Goal: Transaction & Acquisition: Purchase product/service

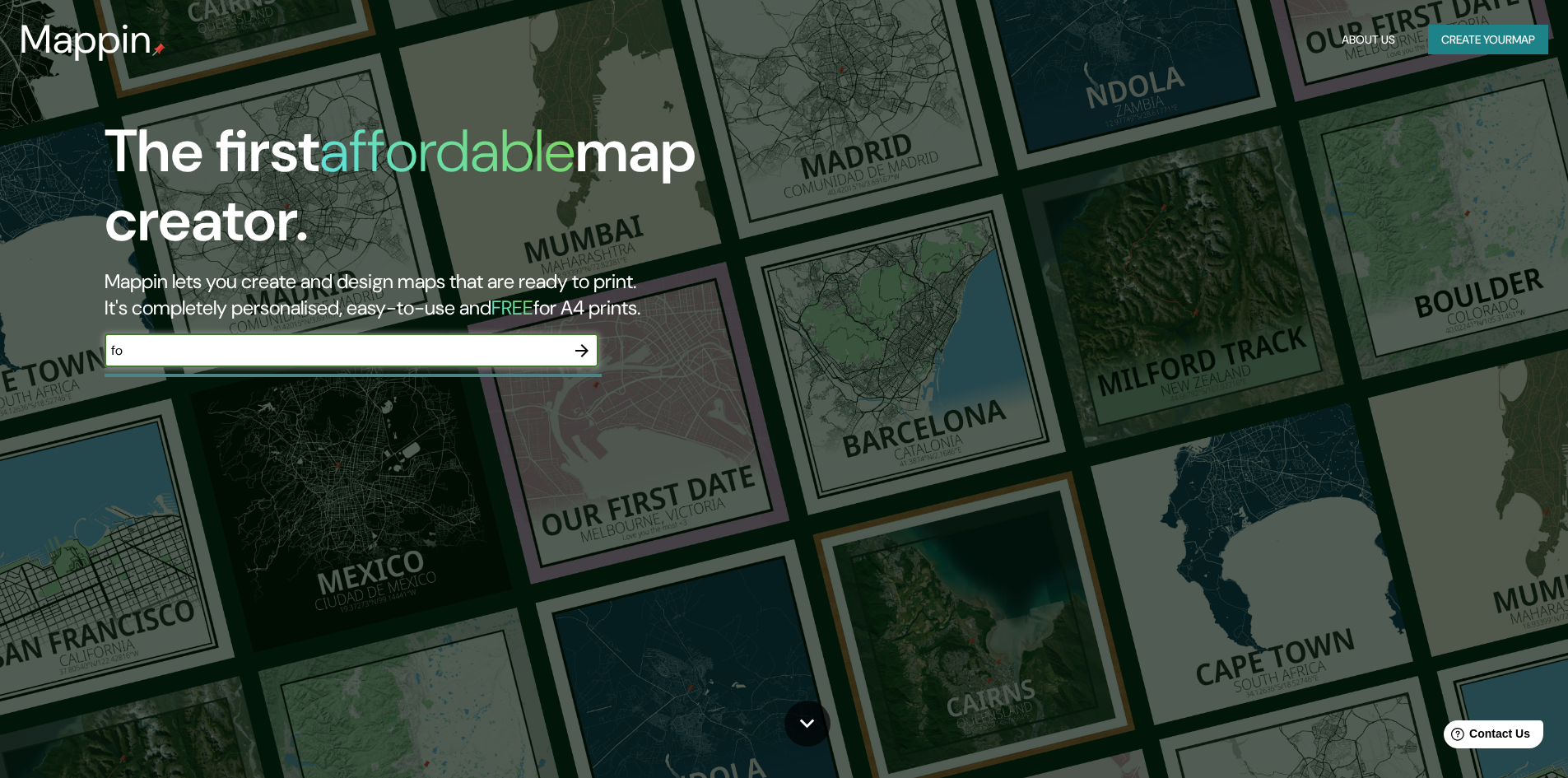
type input "f"
type input "[GEOGRAPHIC_DATA]"
click at [585, 356] on icon "button" at bounding box center [583, 351] width 20 height 20
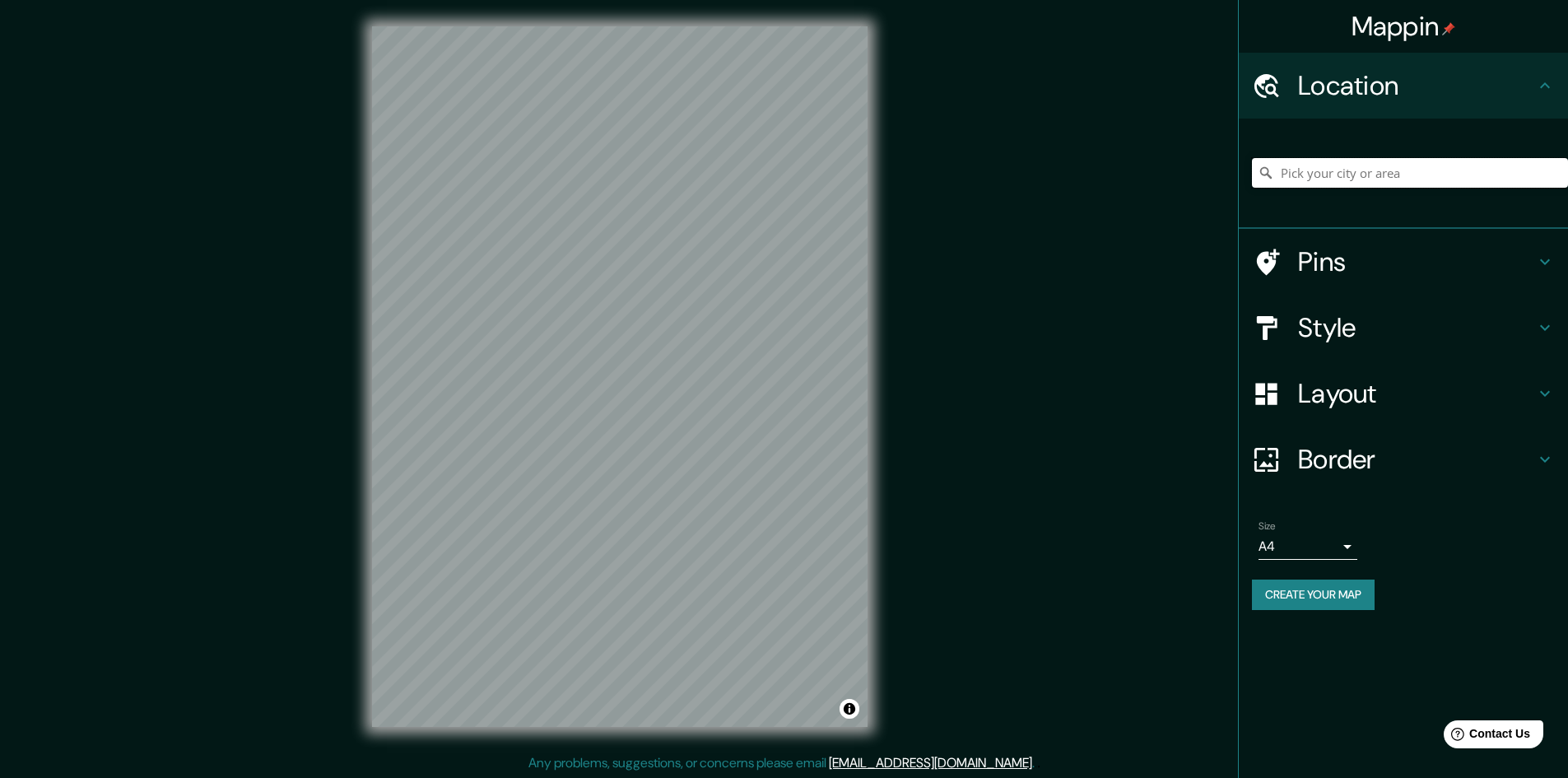
click at [1355, 173] on input "Pick your city or area" at bounding box center [1410, 173] width 316 height 30
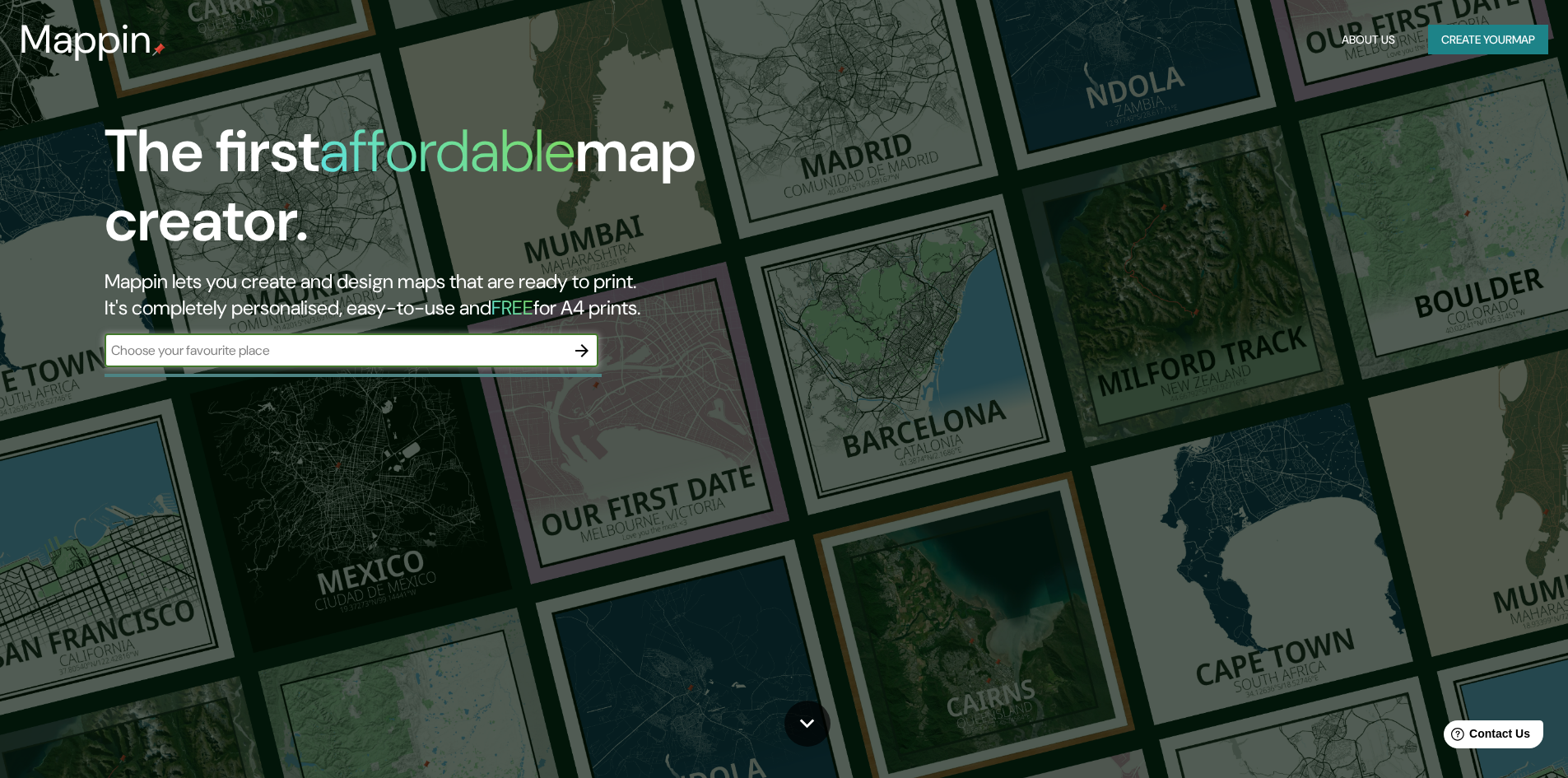
paste input "[STREET_ADDRESS]"
type input "[STREET_ADDRESS]"
click at [578, 346] on icon "button" at bounding box center [583, 351] width 20 height 20
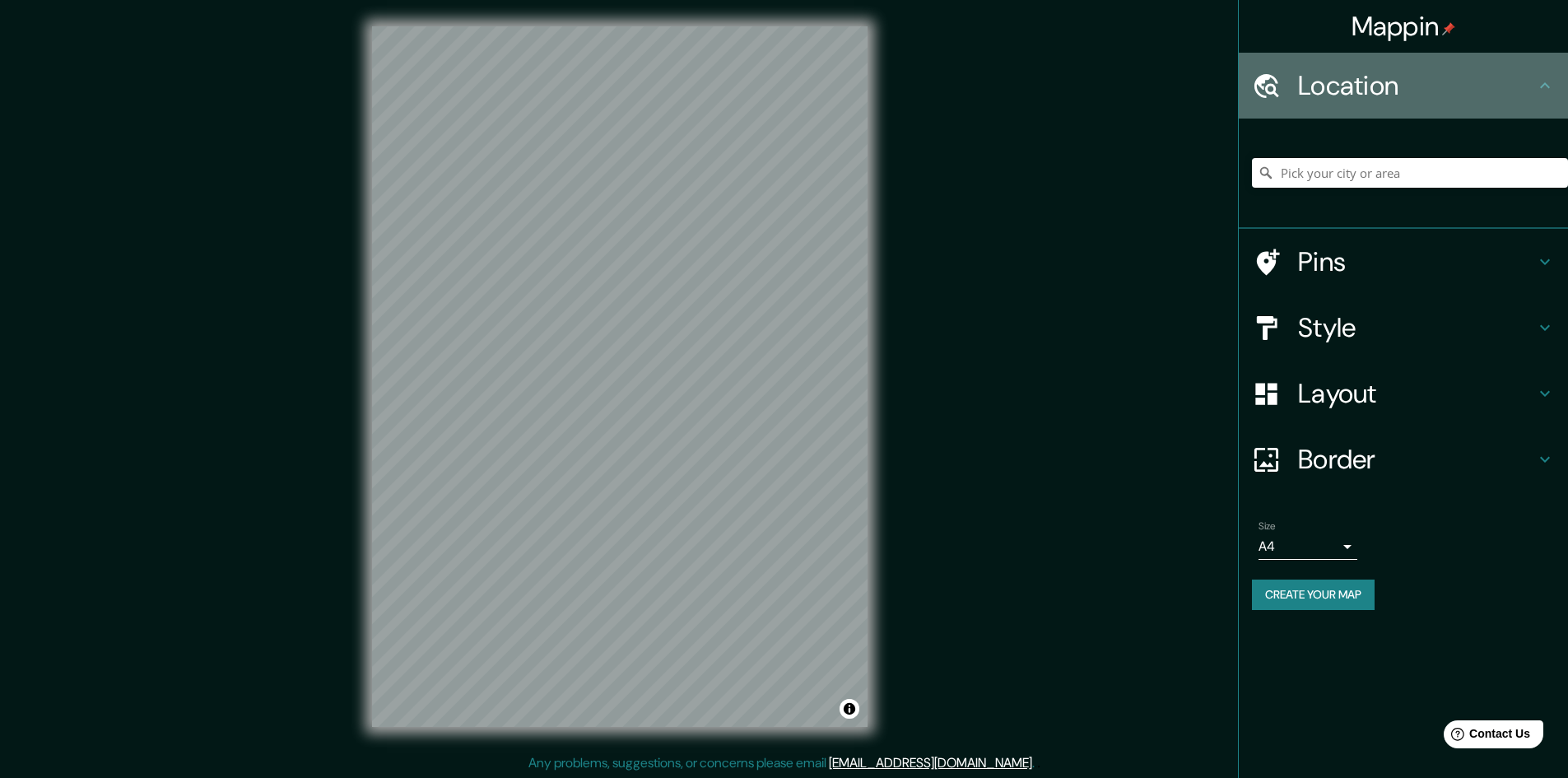
click at [1481, 102] on div "Location" at bounding box center [1404, 85] width 330 height 66
click at [1359, 81] on h4 "Location" at bounding box center [1417, 86] width 238 height 33
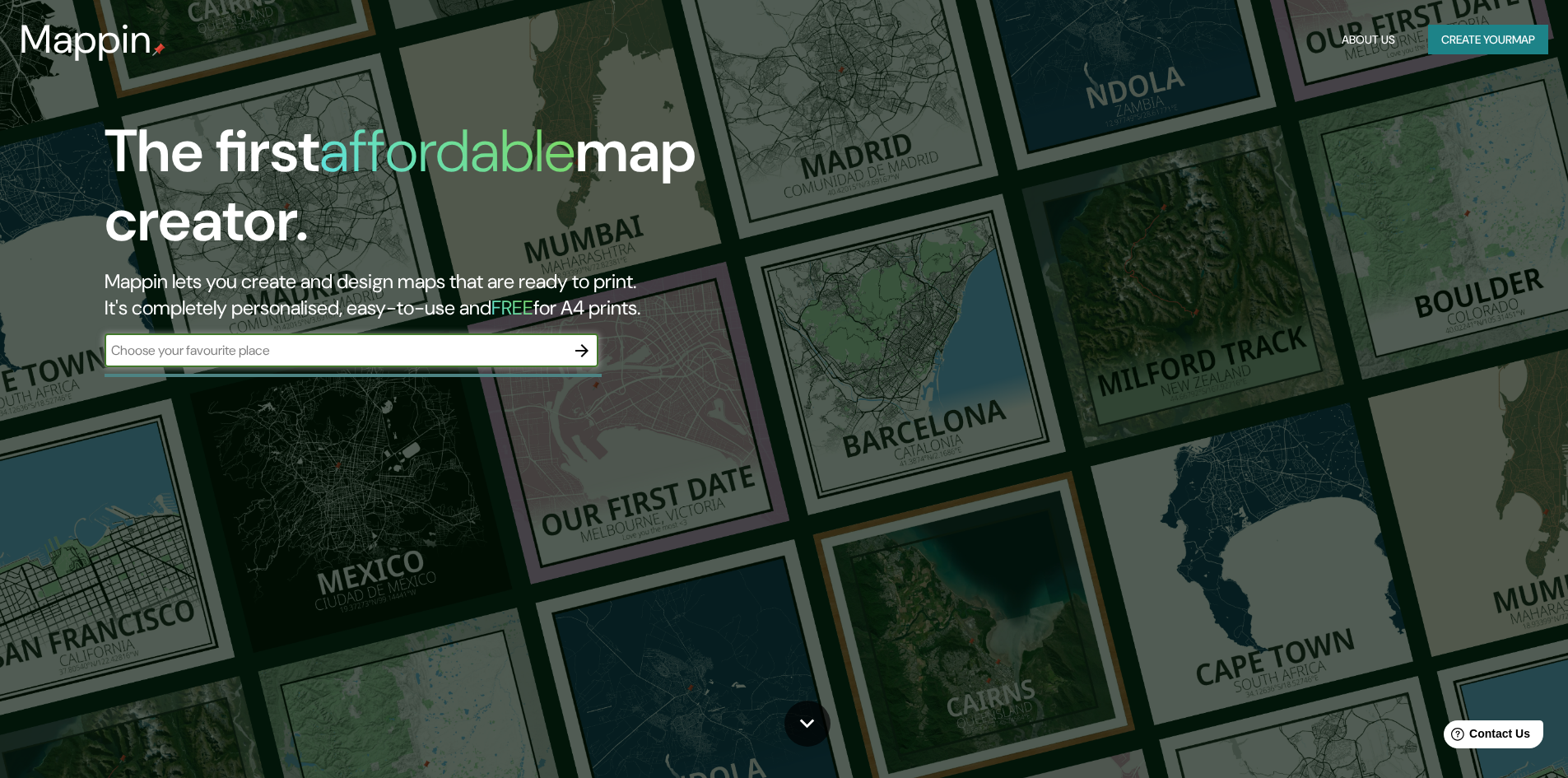
click at [230, 354] on input "text" at bounding box center [335, 350] width 461 height 19
type input "[STREET_ADDRESS]"
click at [581, 356] on icon "button" at bounding box center [583, 351] width 20 height 20
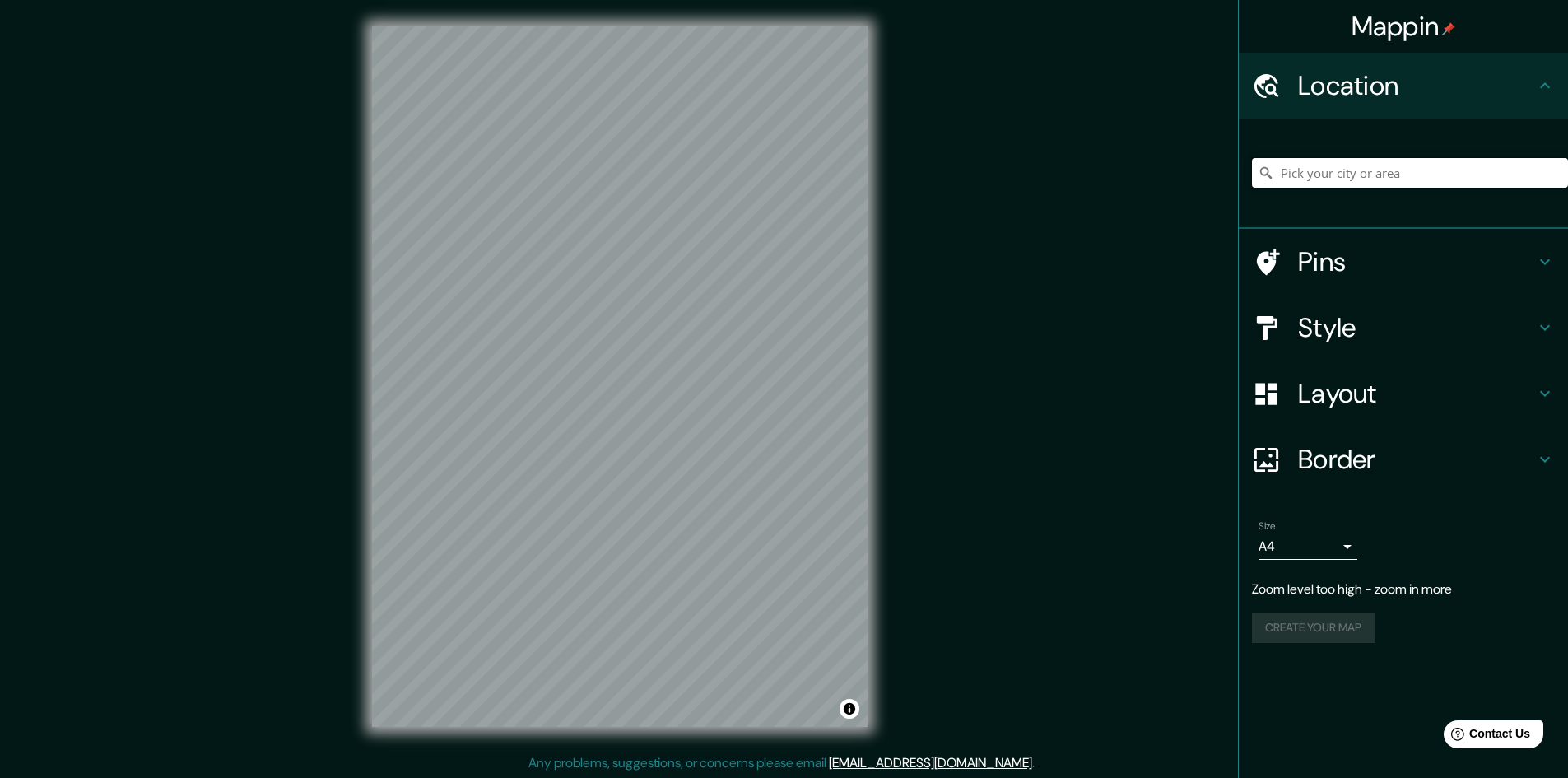
click at [1341, 169] on input "Pick your city or area" at bounding box center [1410, 173] width 316 height 30
paste input "[STREET_ADDRESS]"
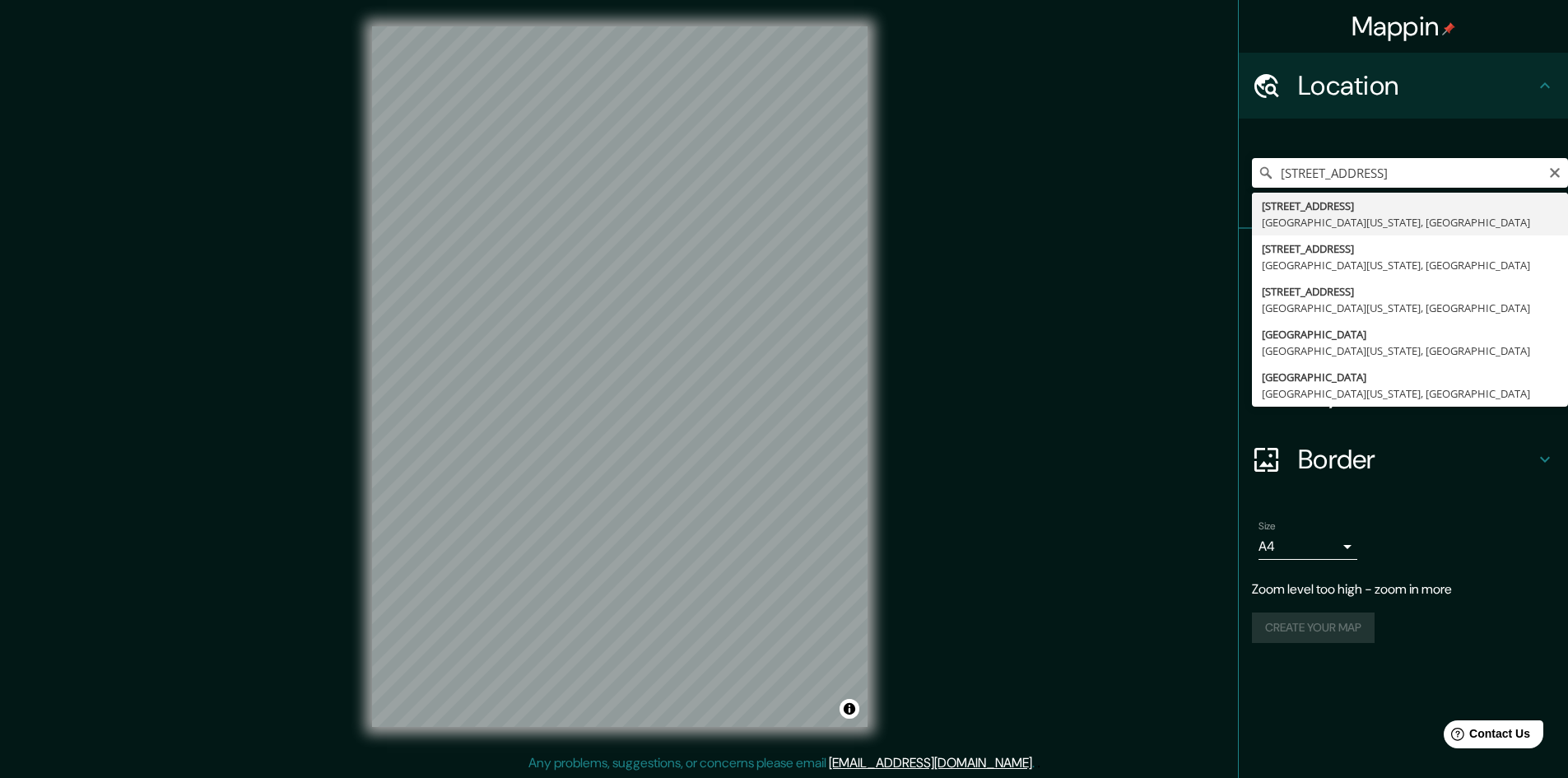
type input "[STREET_ADDRESS][US_STATE]"
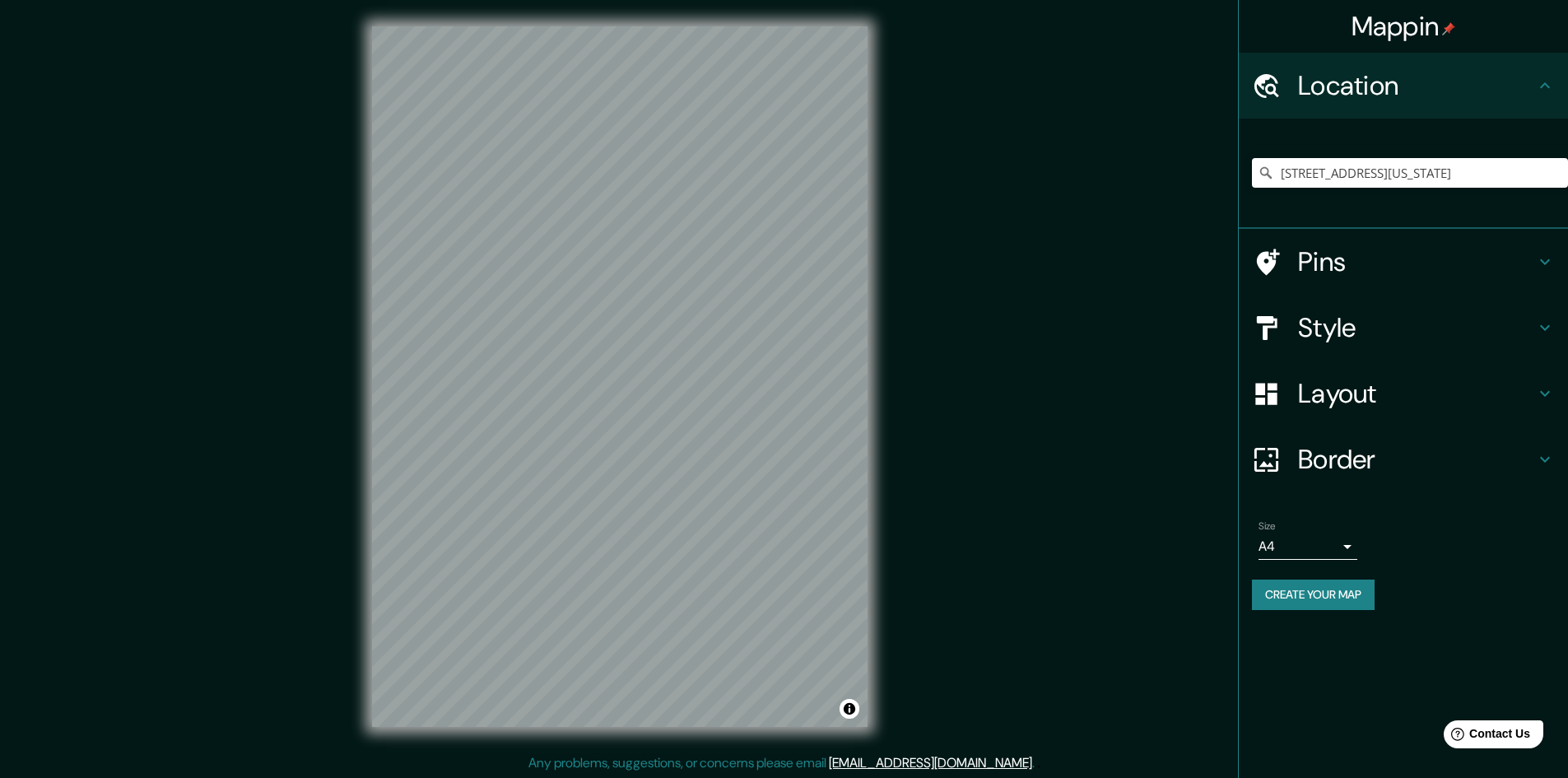
click at [1357, 320] on h4 "Style" at bounding box center [1417, 328] width 238 height 33
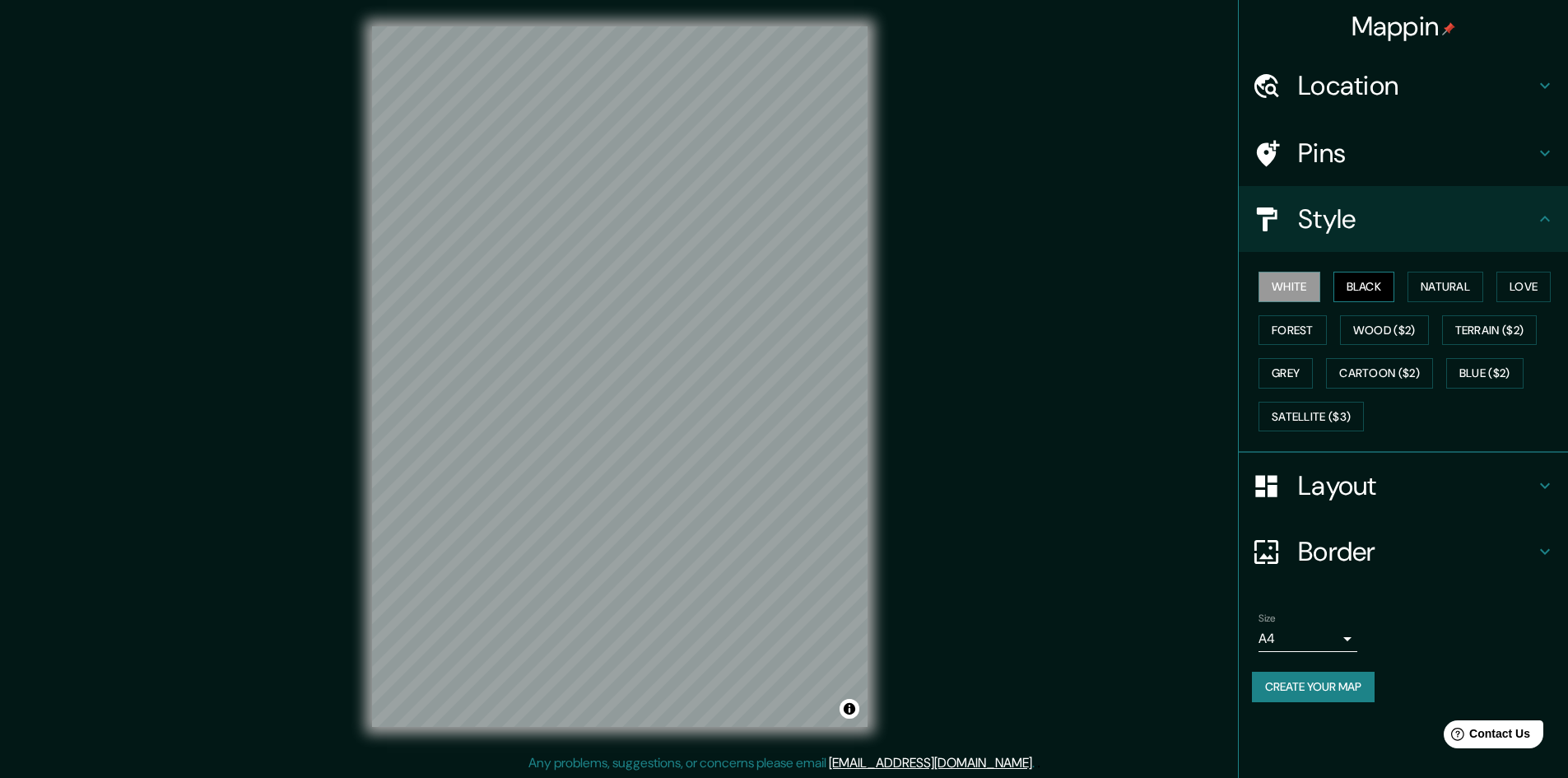
click at [1356, 289] on button "Black" at bounding box center [1365, 287] width 61 height 31
click at [1451, 285] on button "Natural" at bounding box center [1446, 287] width 76 height 31
click at [1551, 284] on button "Love" at bounding box center [1524, 287] width 54 height 31
click at [1304, 336] on button "Forest" at bounding box center [1293, 331] width 69 height 31
click at [1369, 284] on button "Black" at bounding box center [1365, 287] width 61 height 31
